Goal: Book appointment/travel/reservation

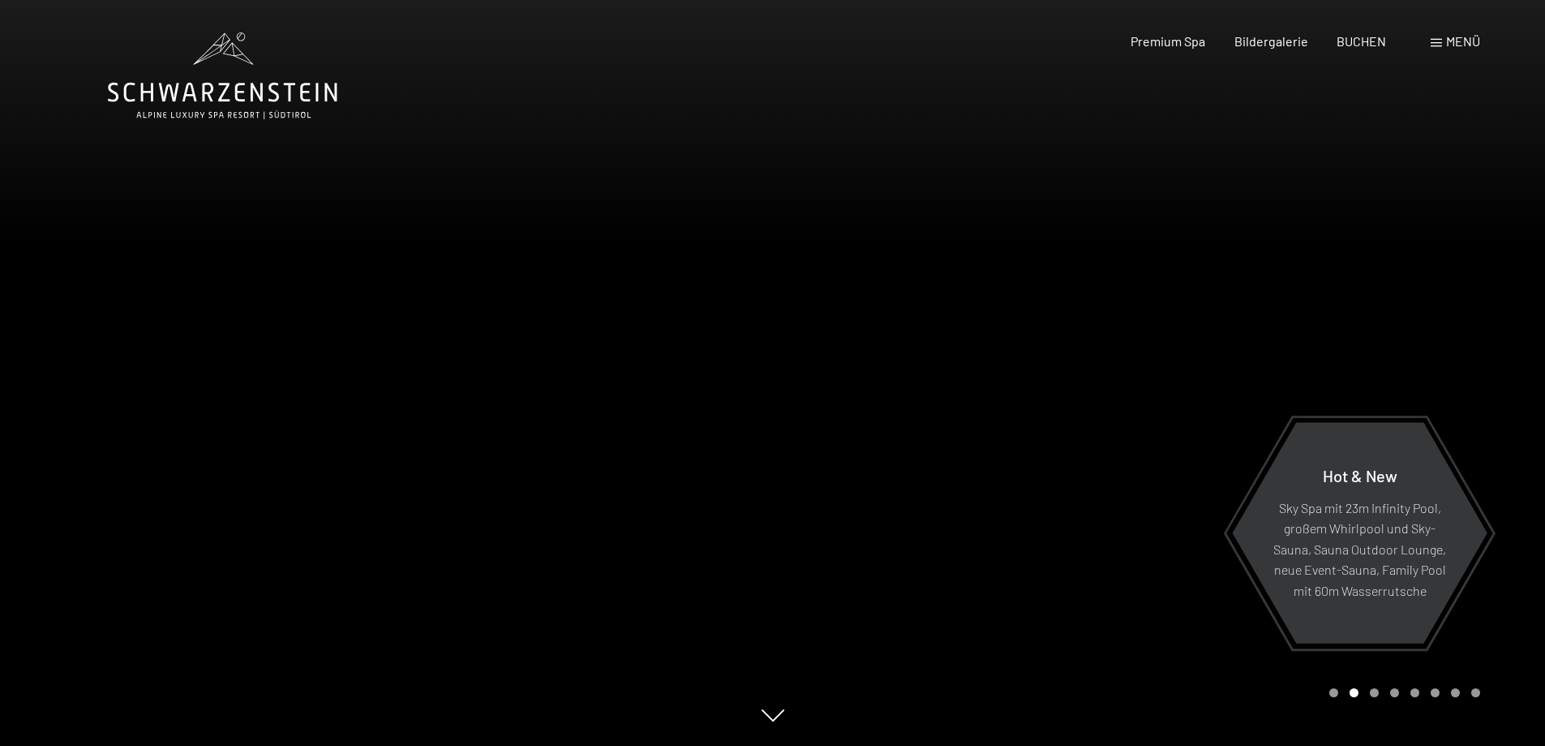
click at [1457, 38] on span "Menü" at bounding box center [1464, 40] width 34 height 15
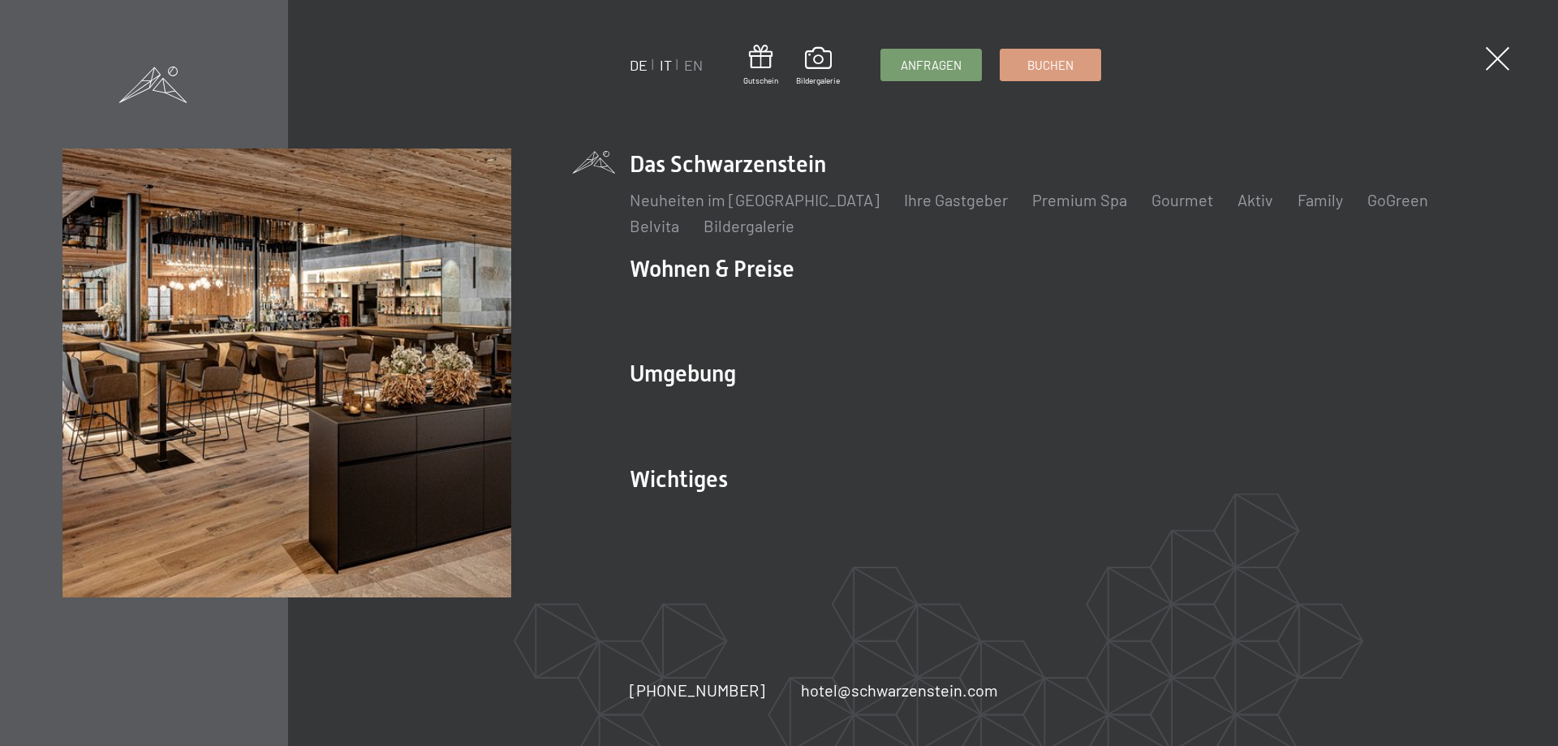
click at [668, 65] on link "IT" at bounding box center [666, 65] width 12 height 18
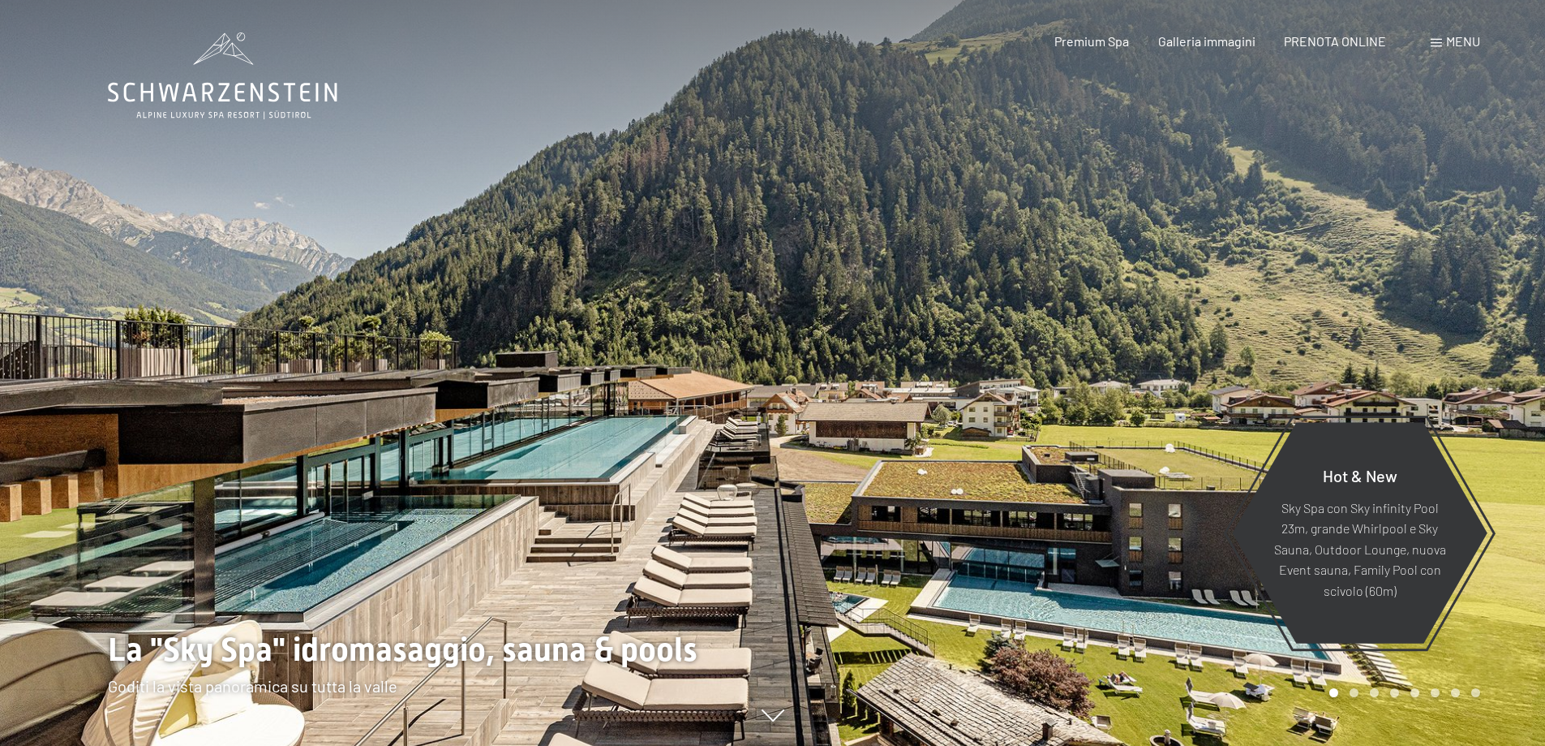
click at [1455, 40] on span "Menu" at bounding box center [1464, 40] width 34 height 15
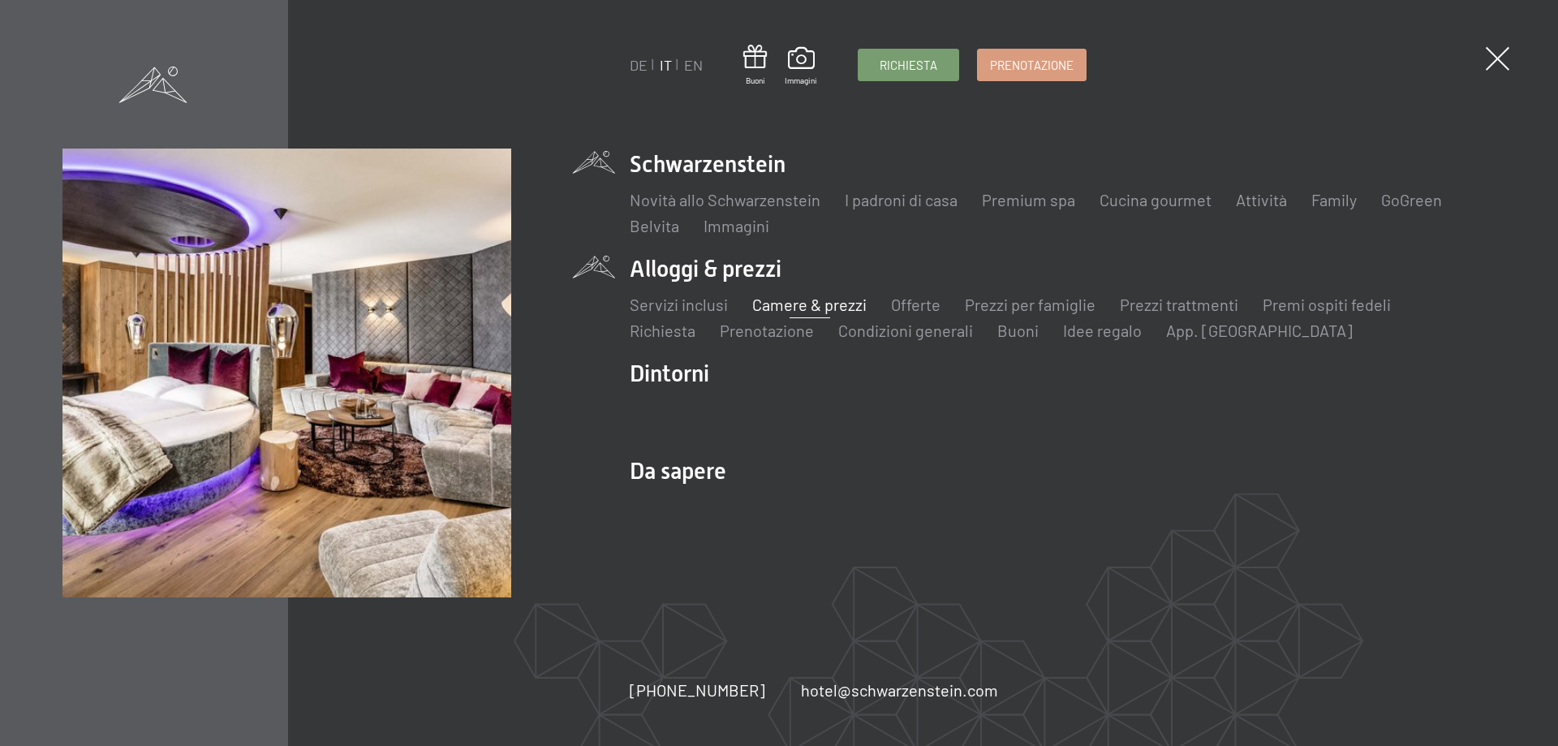
click at [782, 303] on link "Camere & prezzi" at bounding box center [809, 303] width 114 height 19
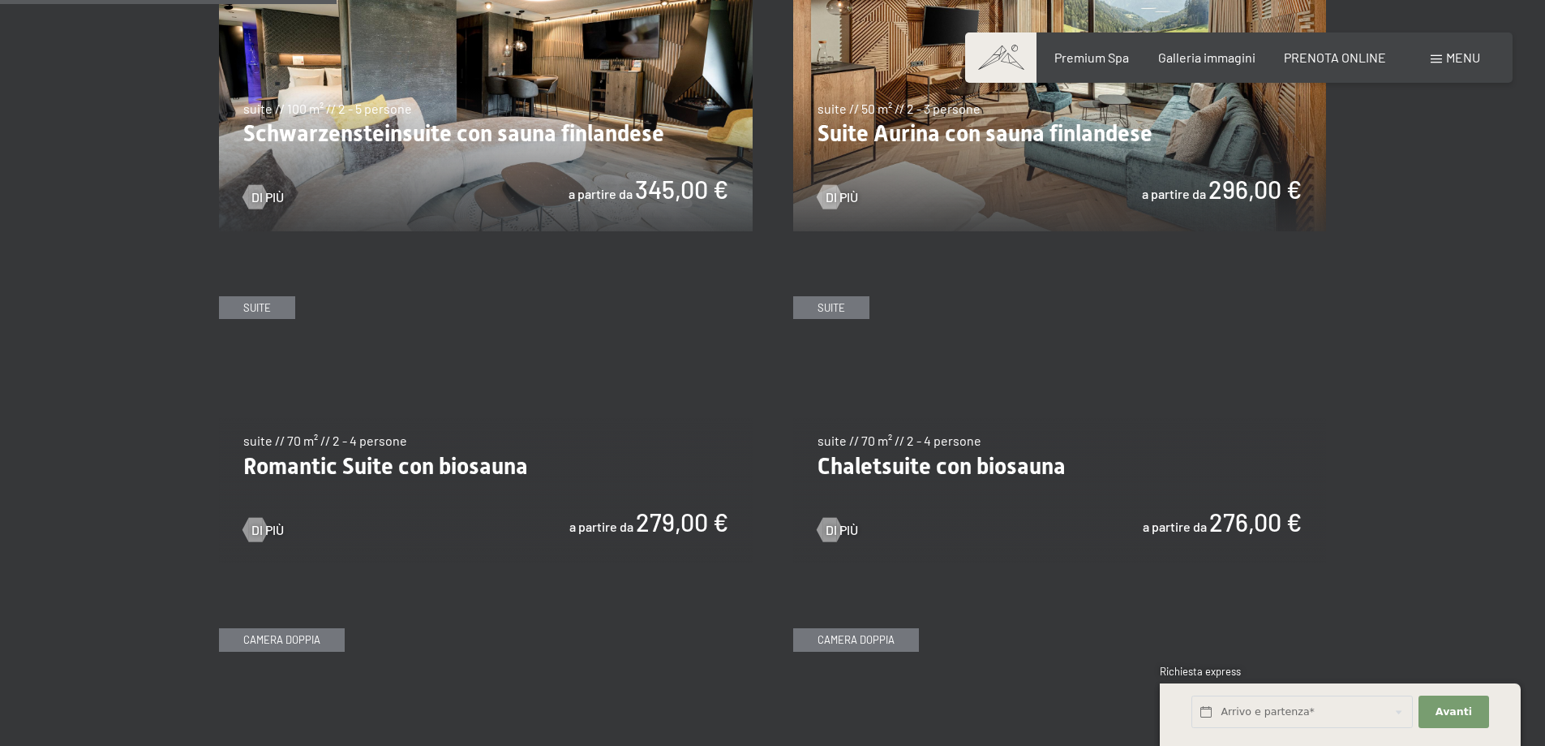
scroll to position [1217, 0]
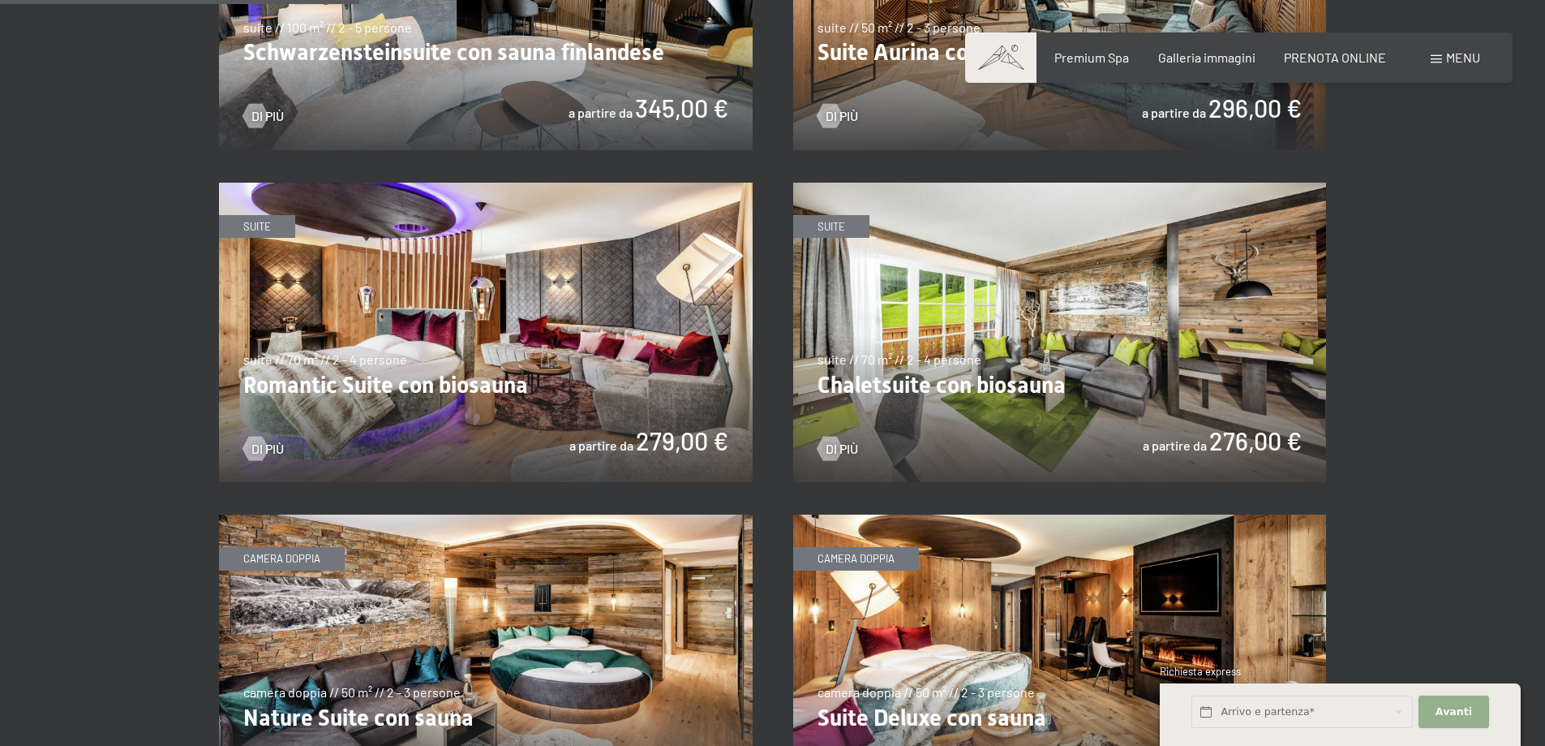
click at [1468, 711] on span "Avanti" at bounding box center [1454, 711] width 37 height 15
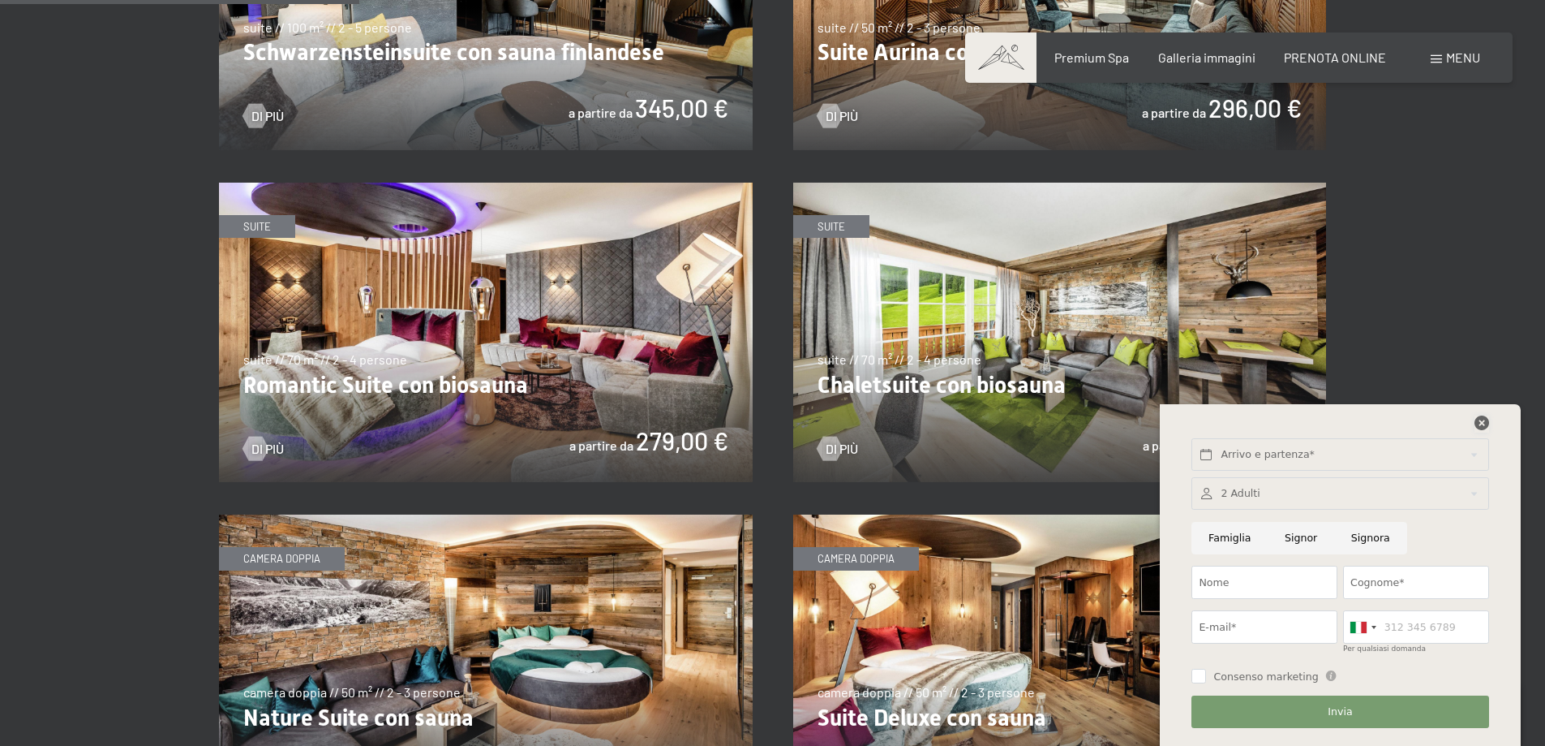
click at [1481, 417] on icon at bounding box center [1482, 422] width 15 height 15
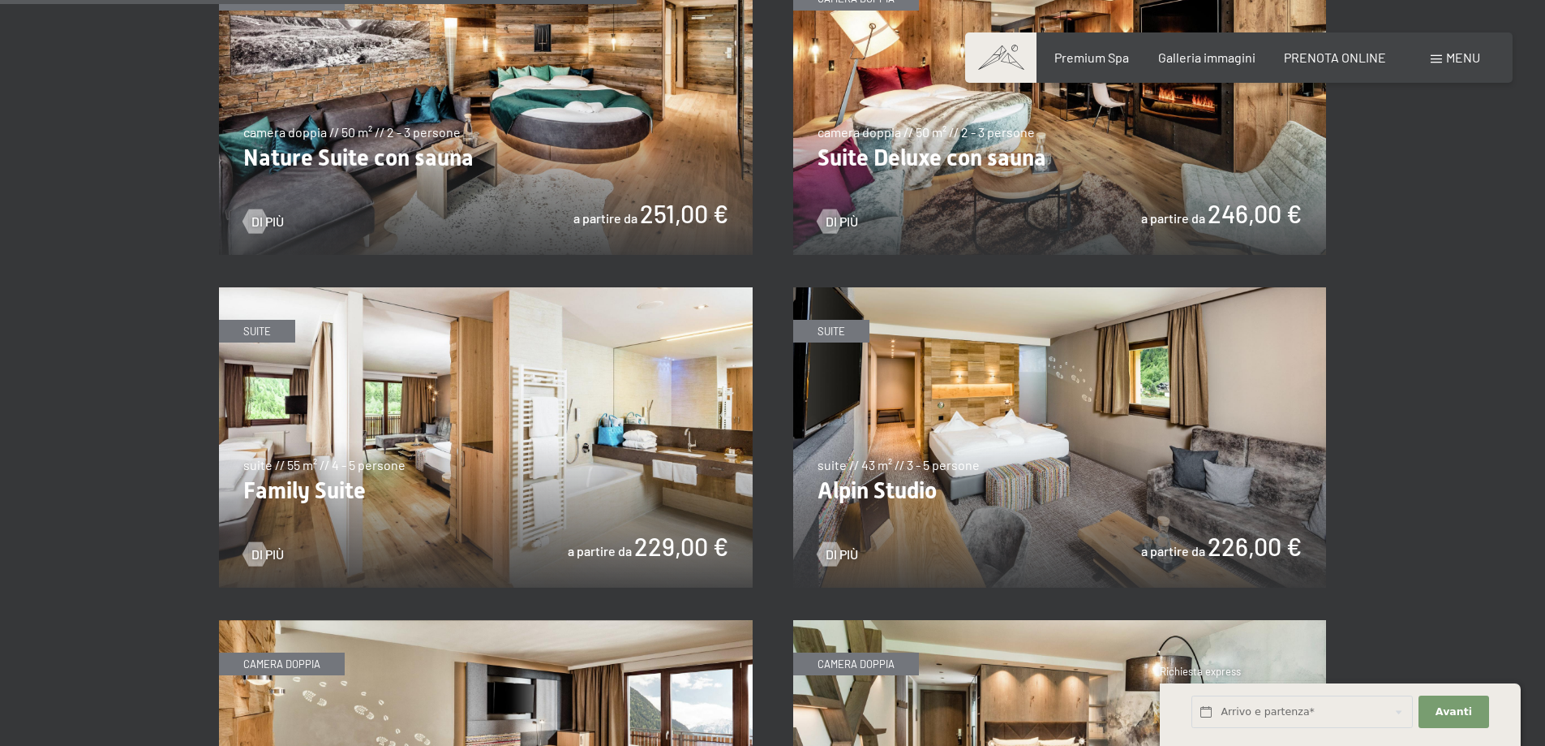
scroll to position [1704, 0]
